Goal: Navigation & Orientation: Find specific page/section

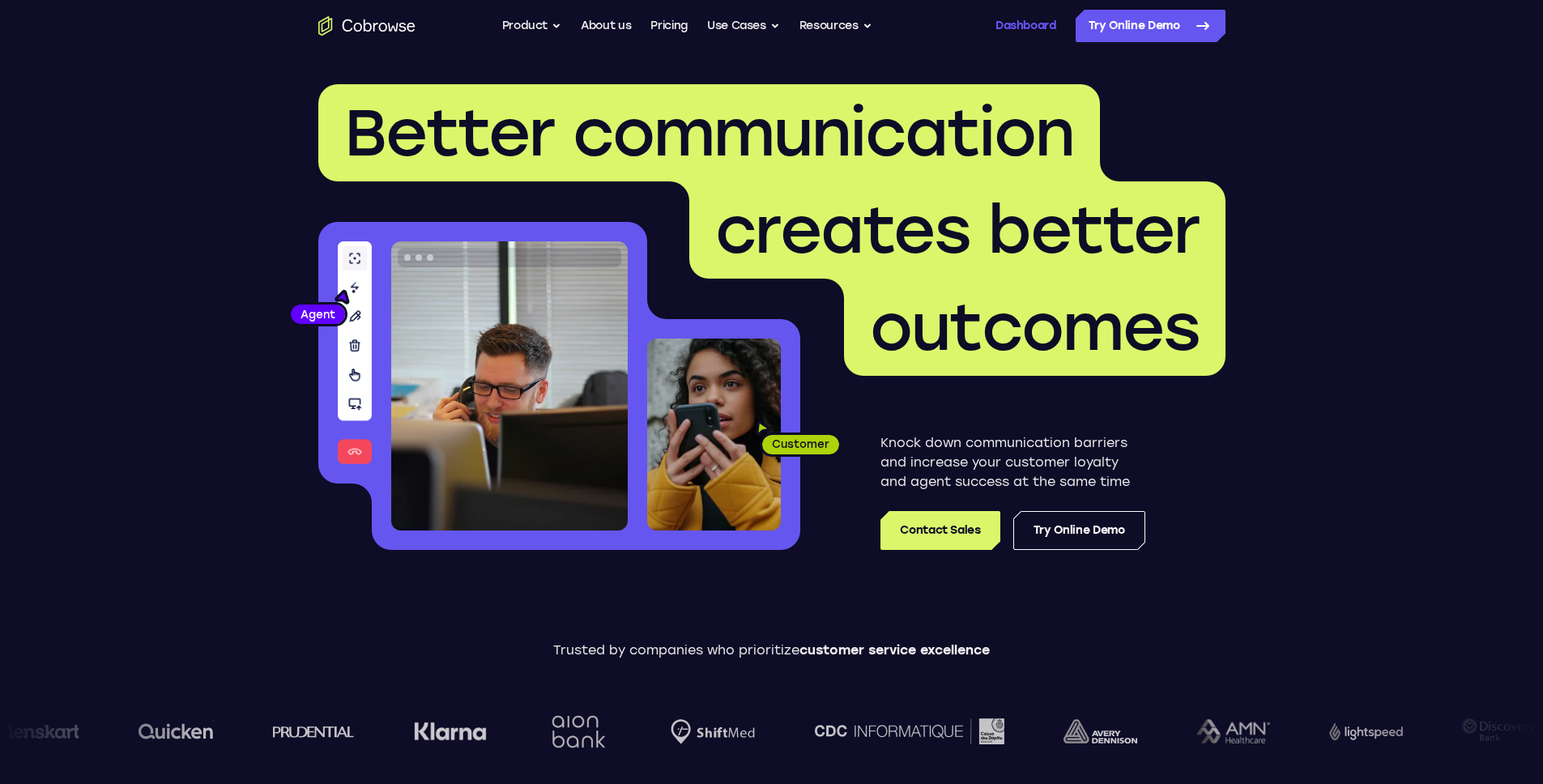
click at [1007, 13] on link "Dashboard" at bounding box center [1025, 26] width 60 height 33
click at [550, 18] on button "Product" at bounding box center [532, 26] width 60 height 33
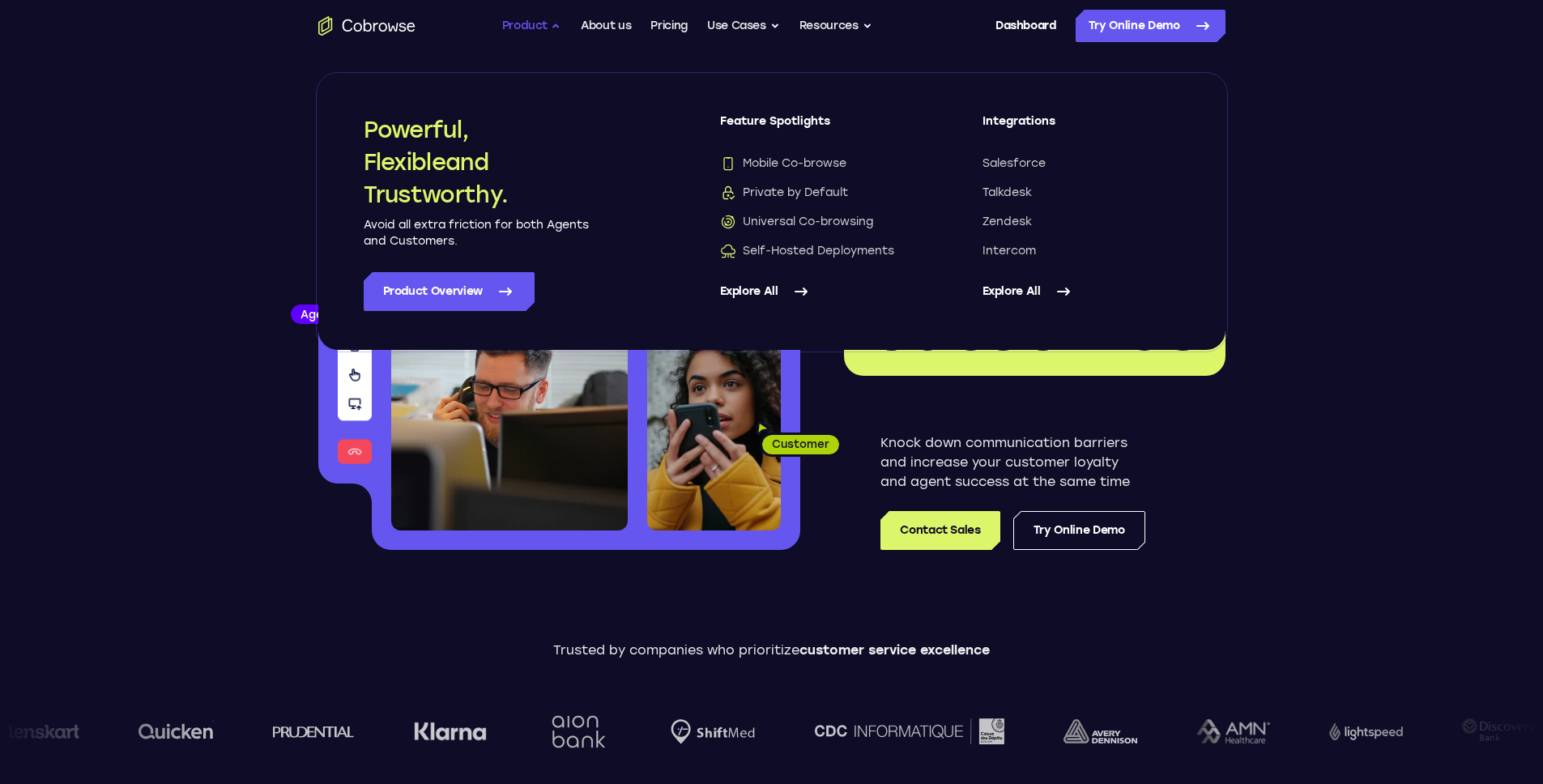
click at [549, 20] on button "Product" at bounding box center [532, 26] width 60 height 33
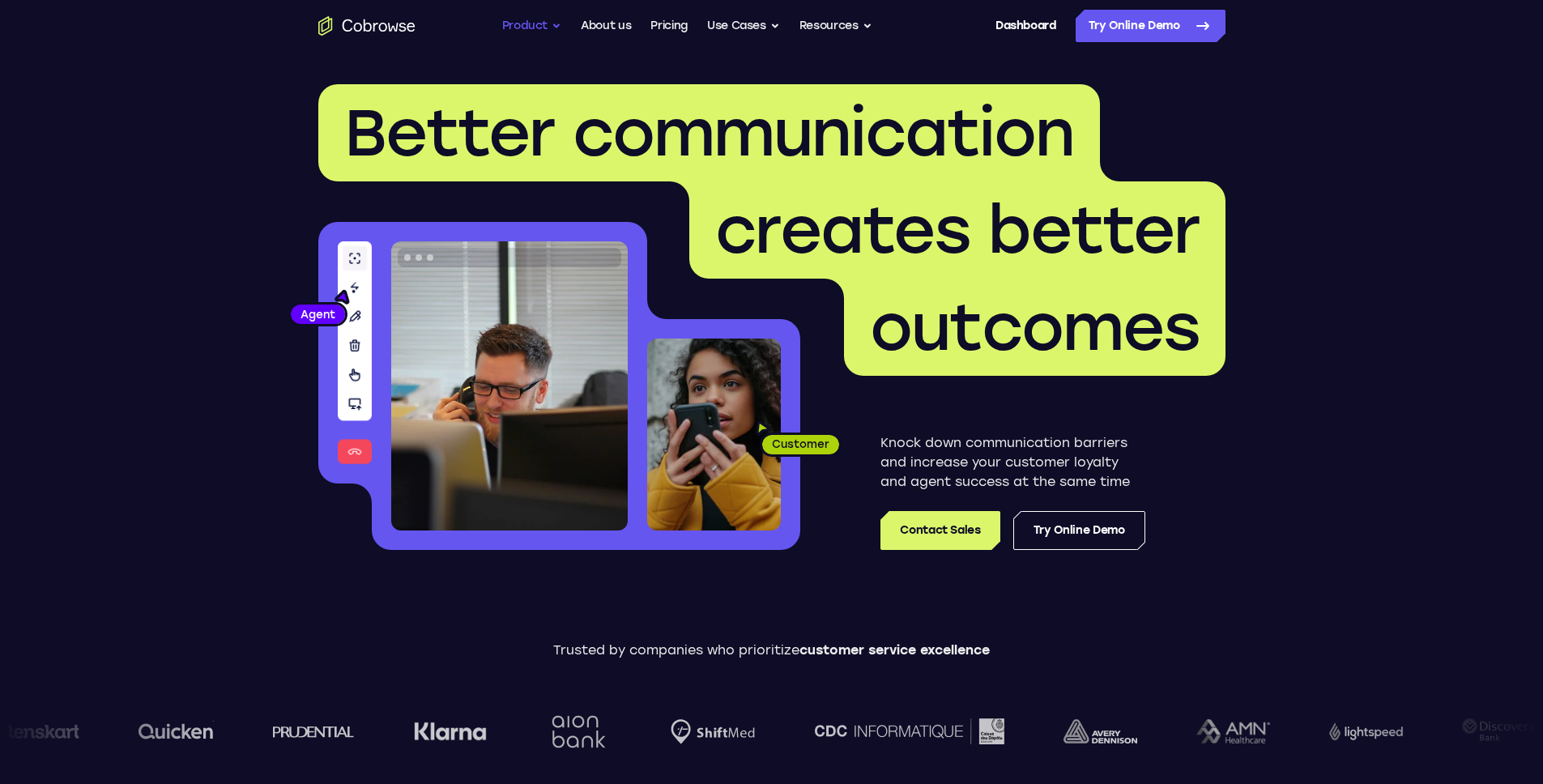
click at [549, 20] on button "Product" at bounding box center [532, 26] width 60 height 33
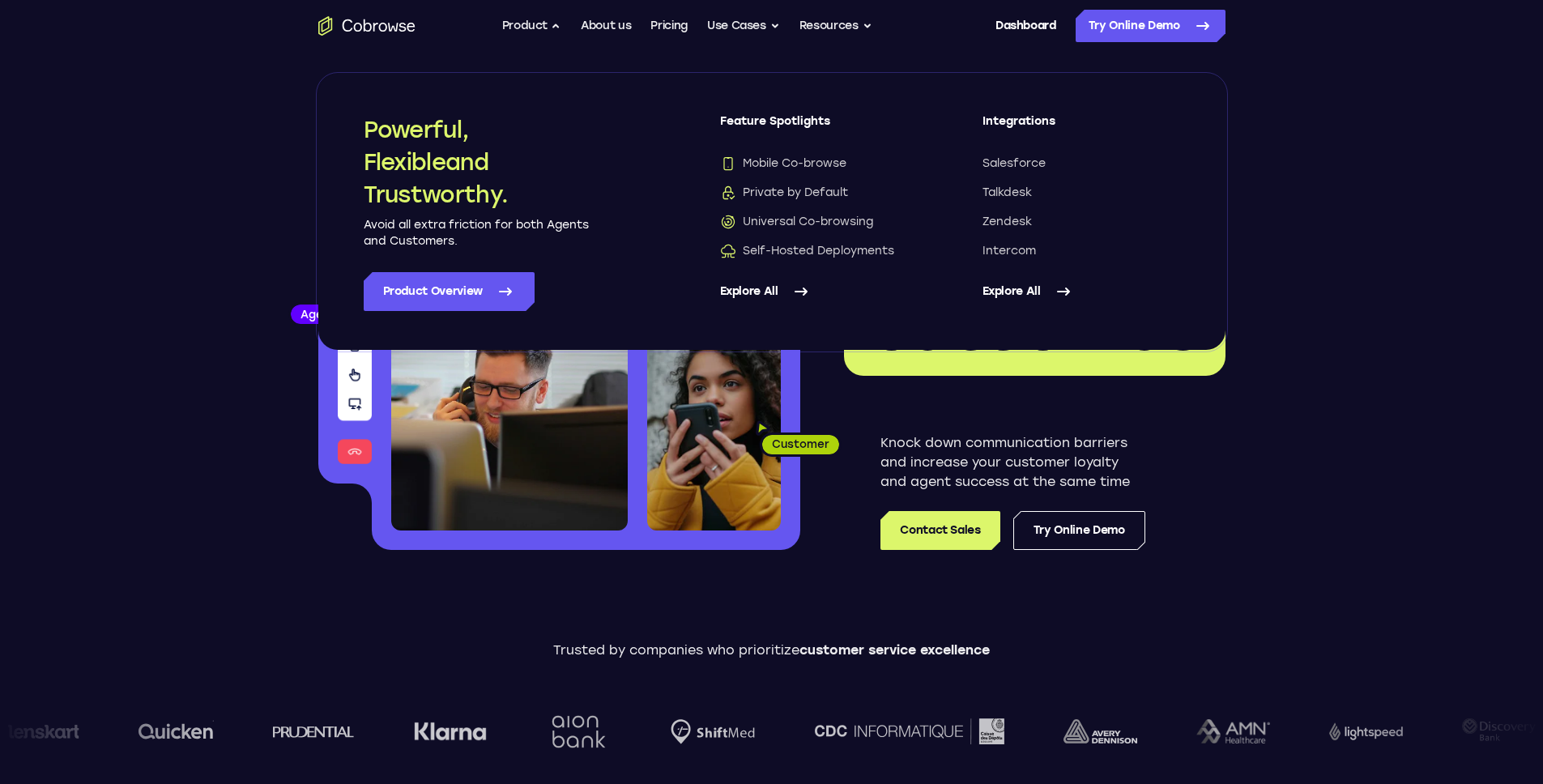
click at [409, 130] on h2 "Powerful, Flexible and Trustworthy." at bounding box center [477, 161] width 227 height 97
click at [415, 159] on h2 "Powerful, Flexible and Trustworthy." at bounding box center [477, 161] width 227 height 97
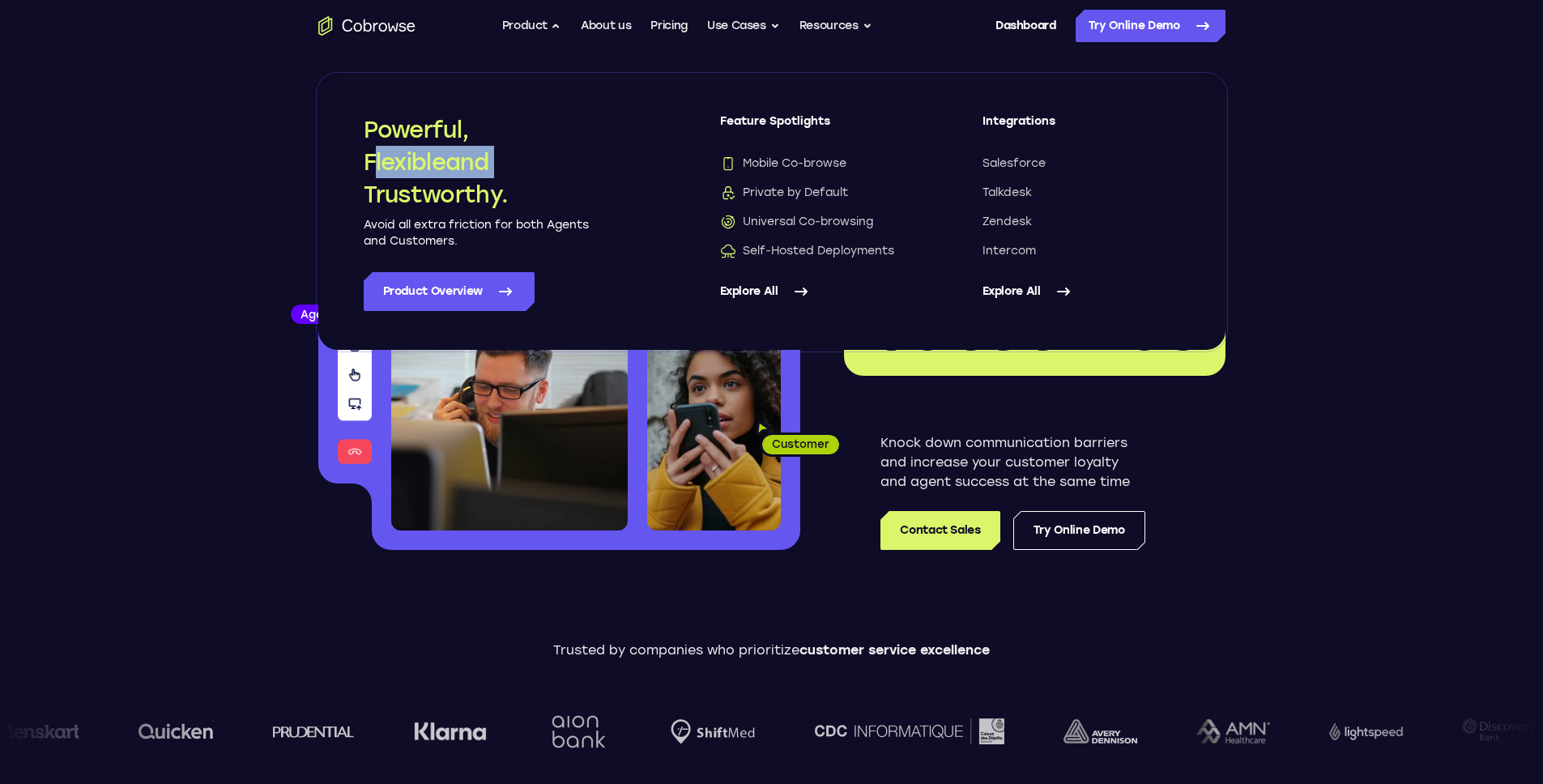
click at [415, 159] on h2 "Powerful, Flexible and Trustworthy." at bounding box center [477, 161] width 227 height 97
click at [411, 194] on h2 "Powerful, Flexible and Trustworthy." at bounding box center [477, 161] width 227 height 97
click at [502, 244] on p "Avoid all extra friction for both Agents and Customers." at bounding box center [477, 233] width 227 height 33
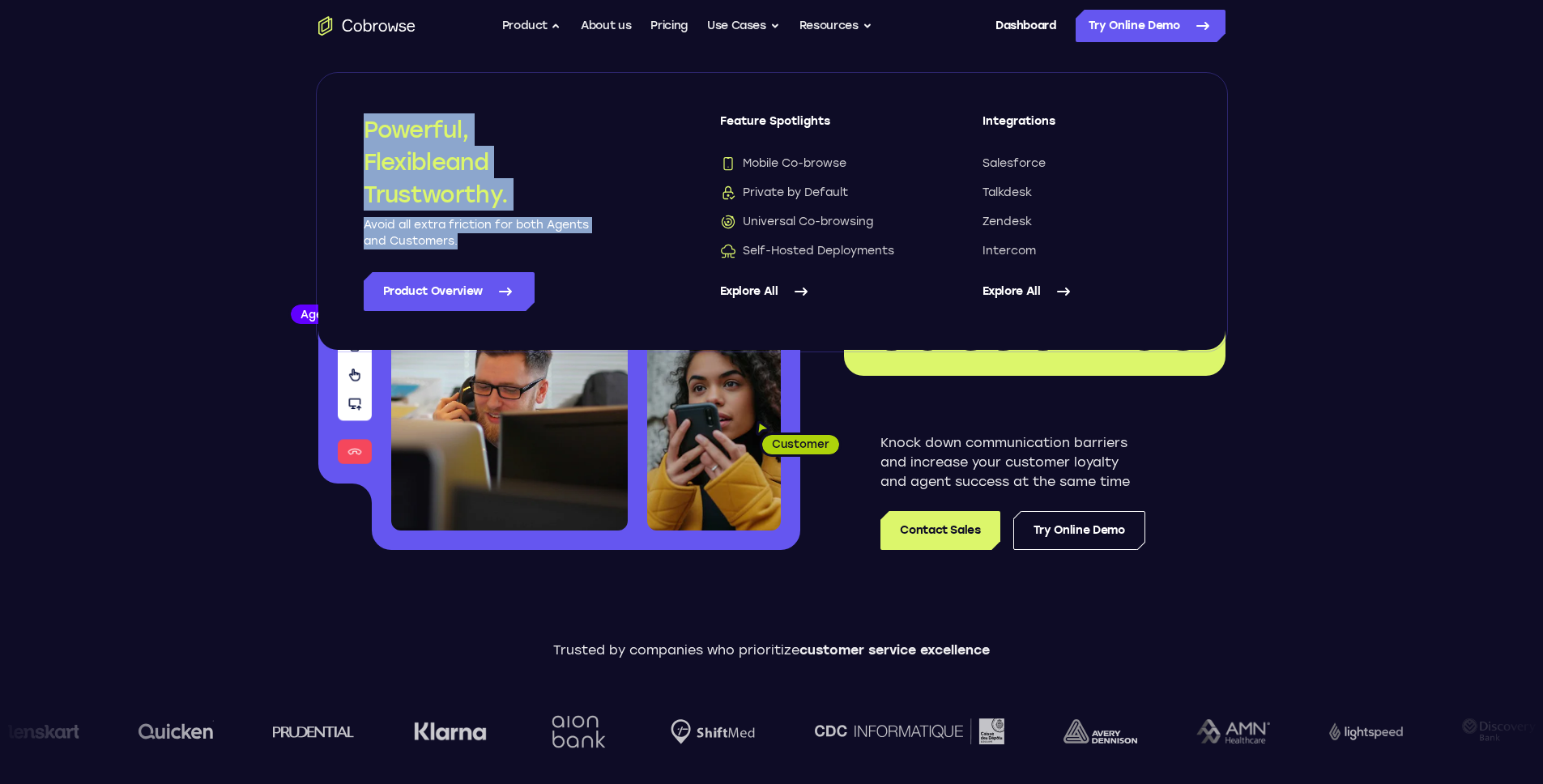
drag, startPoint x: 512, startPoint y: 242, endPoint x: 364, endPoint y: 122, distance: 190.5
click at [364, 122] on div "Powerful, Flexible and Trustworthy. Avoid all extra friction for both Agents an…" at bounding box center [477, 181] width 227 height 136
click at [367, 127] on h2 "Powerful, Flexible and Trustworthy." at bounding box center [477, 161] width 227 height 97
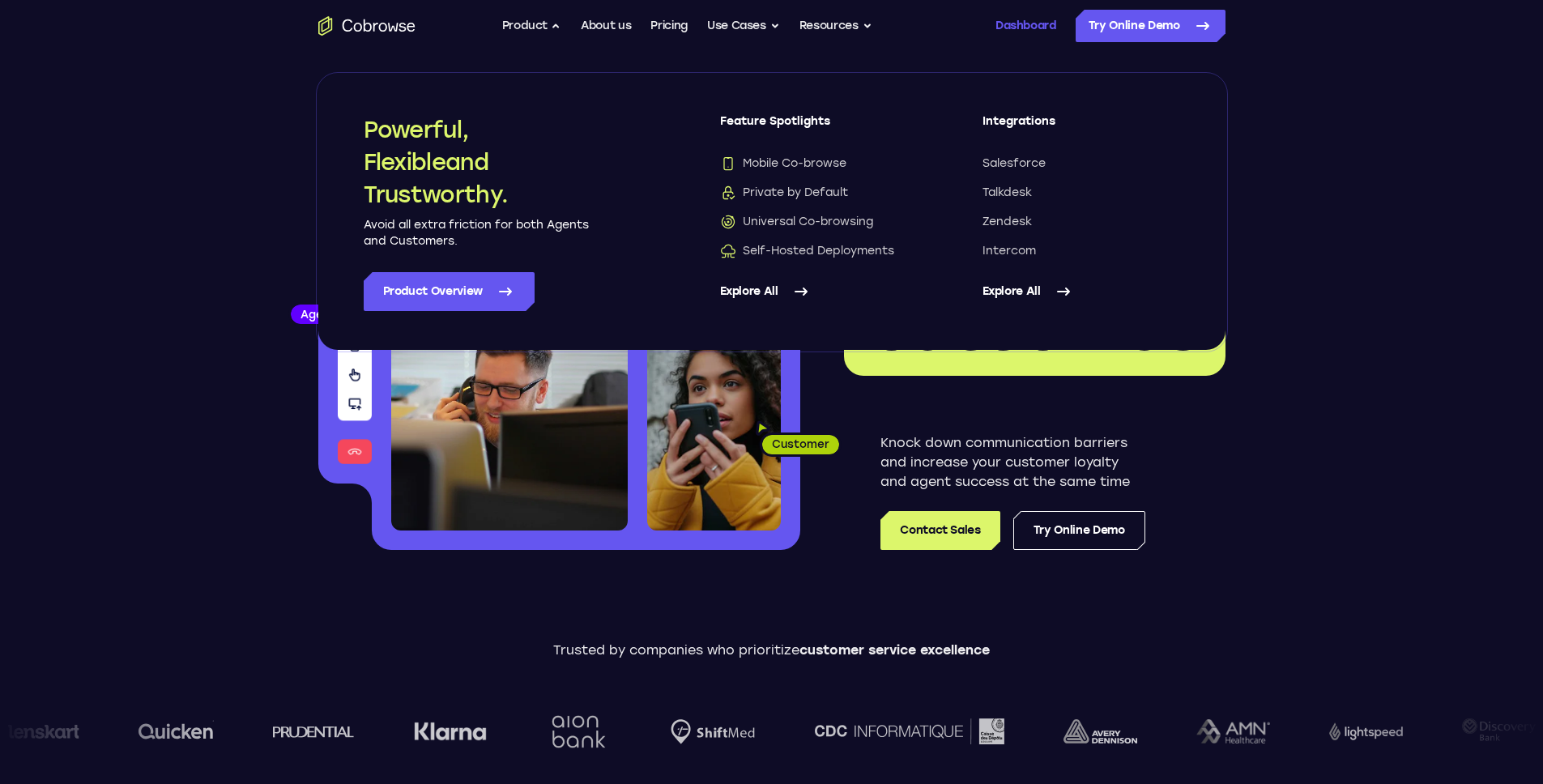
click at [1044, 23] on link "Dashboard" at bounding box center [1025, 26] width 60 height 33
